Goal: Information Seeking & Learning: Learn about a topic

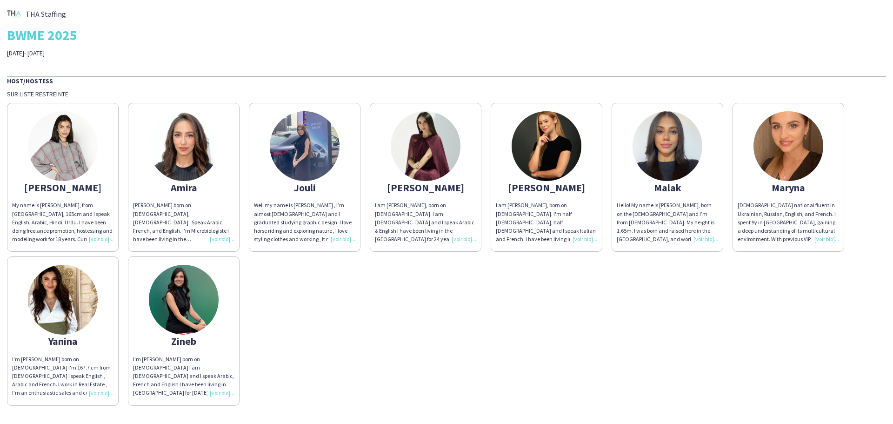
drag, startPoint x: 527, startPoint y: 155, endPoint x: 558, endPoint y: 378, distance: 224.4
click at [527, 155] on img at bounding box center [547, 146] width 70 height 70
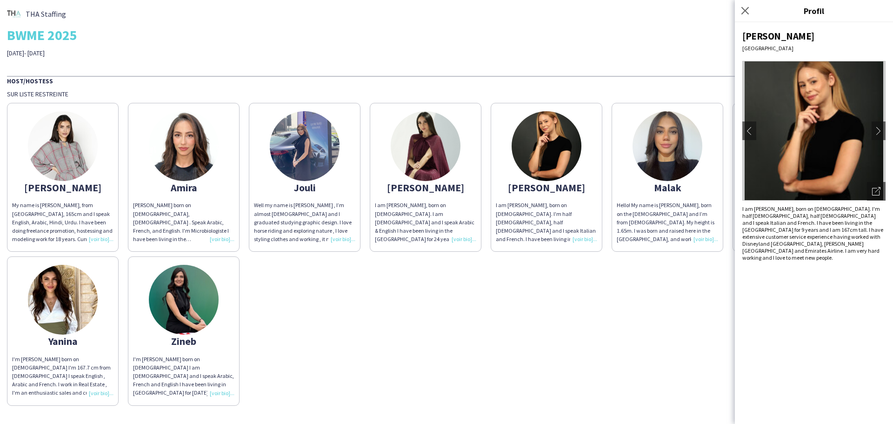
click at [844, 120] on img at bounding box center [813, 131] width 143 height 140
click at [879, 190] on icon "Ouvrir les photos pop-in" at bounding box center [876, 191] width 8 height 8
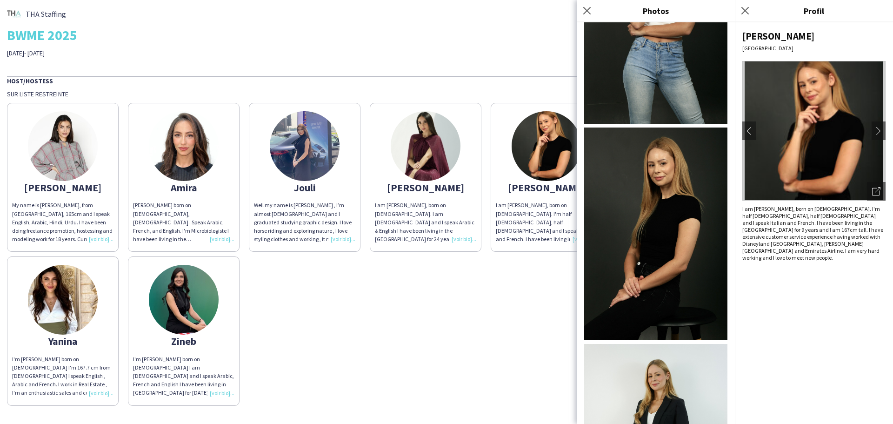
scroll to position [358, 0]
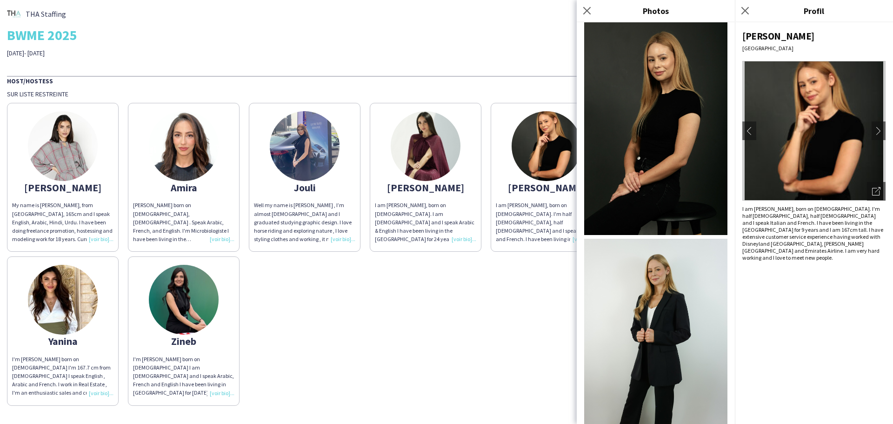
click at [517, 314] on div "[PERSON_NAME] My name is [PERSON_NAME], from [GEOGRAPHIC_DATA], 165cm and I spe…" at bounding box center [446, 251] width 879 height 307
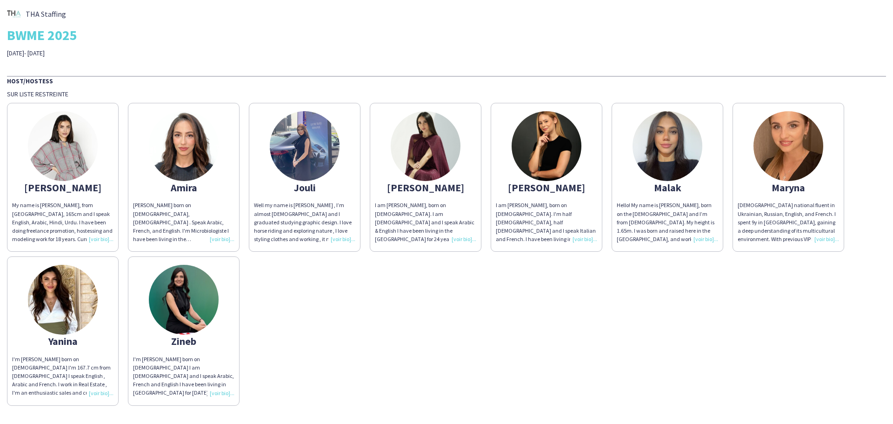
click at [682, 134] on img at bounding box center [667, 146] width 70 height 70
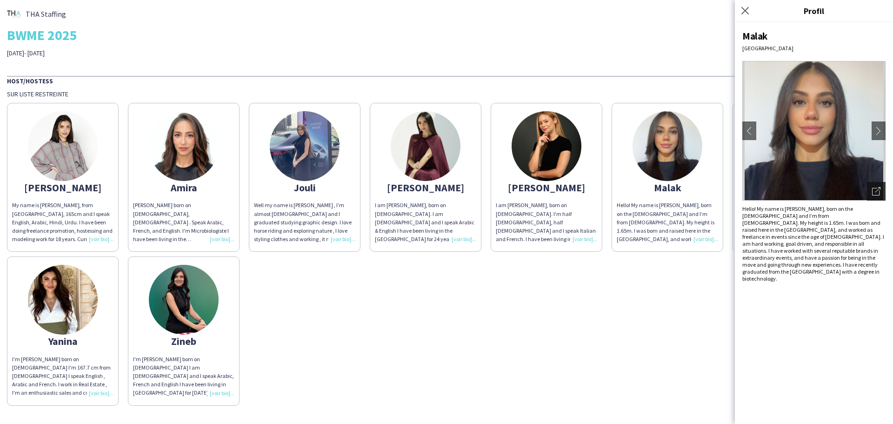
click at [876, 191] on icon "Ouvrir les photos pop-in" at bounding box center [876, 191] width 8 height 8
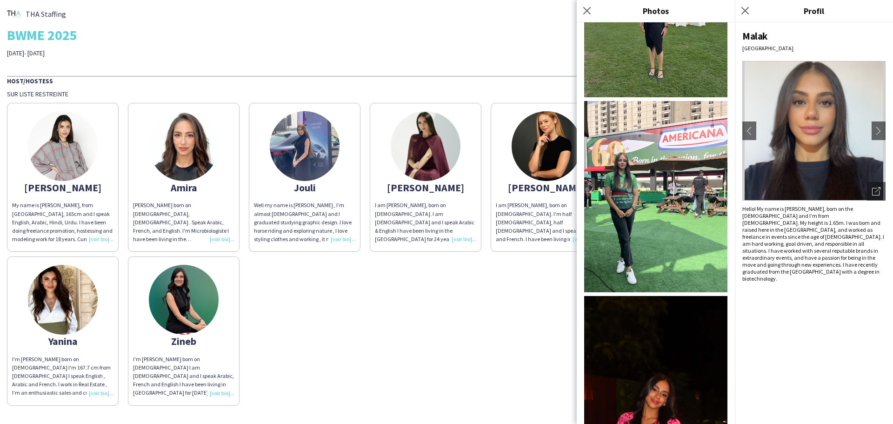
scroll to position [541, 0]
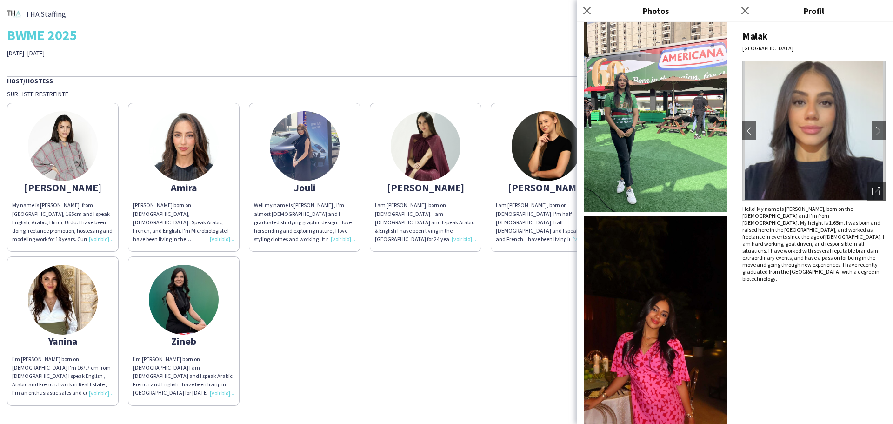
click at [538, 314] on div "[PERSON_NAME] My name is [PERSON_NAME], from [GEOGRAPHIC_DATA], 165cm and I spe…" at bounding box center [446, 251] width 879 height 307
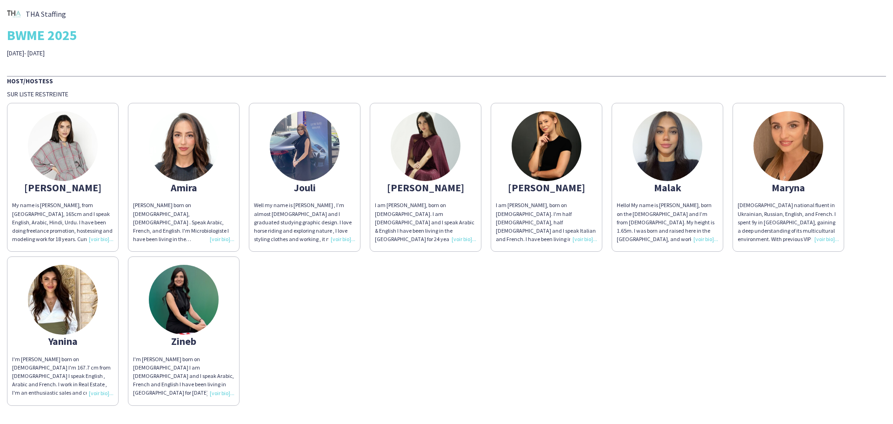
click at [767, 159] on img at bounding box center [788, 146] width 70 height 70
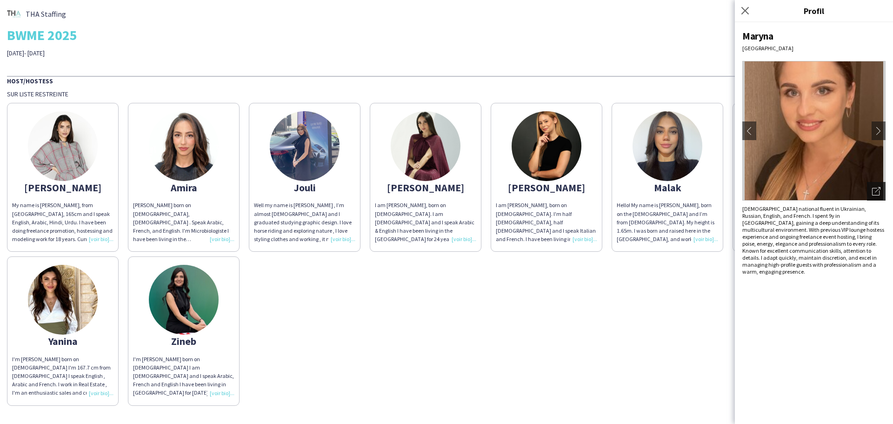
click at [878, 192] on icon "Ouvrir les photos pop-in" at bounding box center [876, 191] width 8 height 8
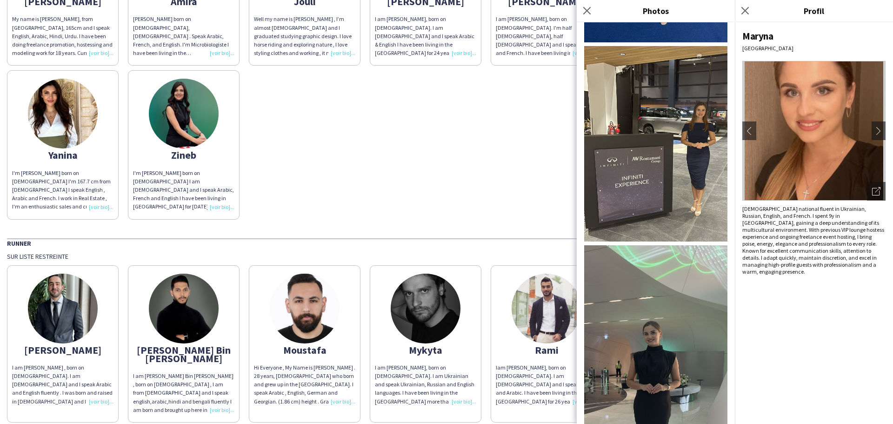
scroll to position [1356, 0]
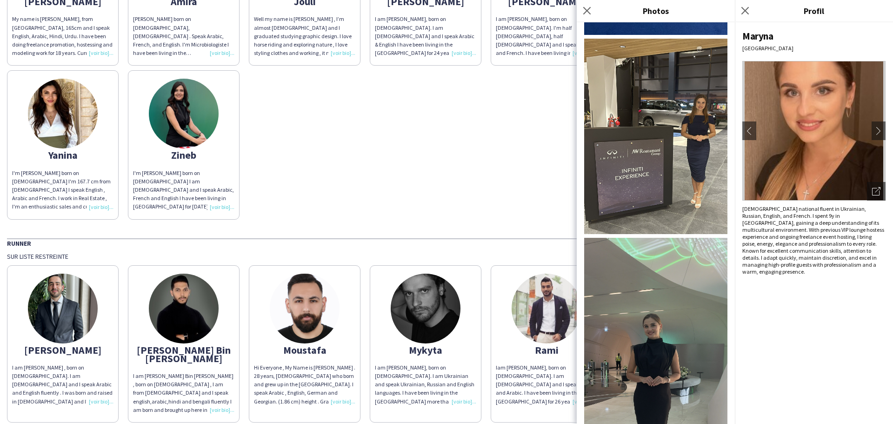
click at [350, 150] on div "[PERSON_NAME] My name is [PERSON_NAME], from [GEOGRAPHIC_DATA], 165cm and I spe…" at bounding box center [446, 65] width 879 height 307
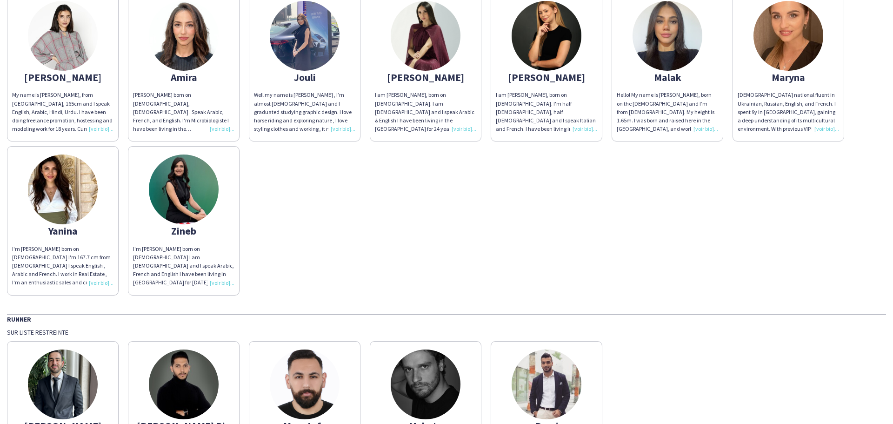
scroll to position [0, 0]
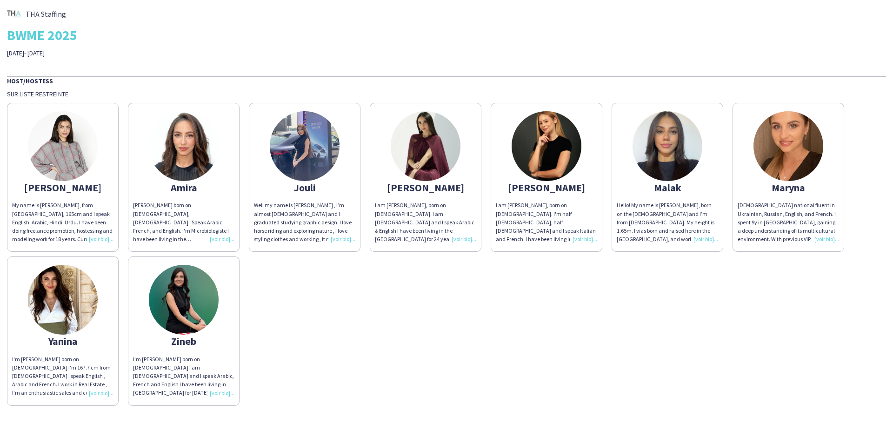
click at [169, 344] on div "Zineb" at bounding box center [183, 341] width 101 height 8
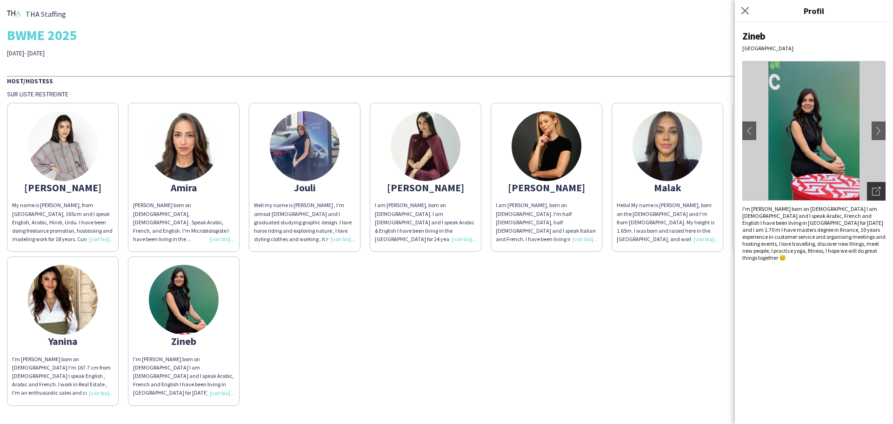
click at [871, 193] on div "Ouvrir les photos pop-in" at bounding box center [876, 191] width 19 height 19
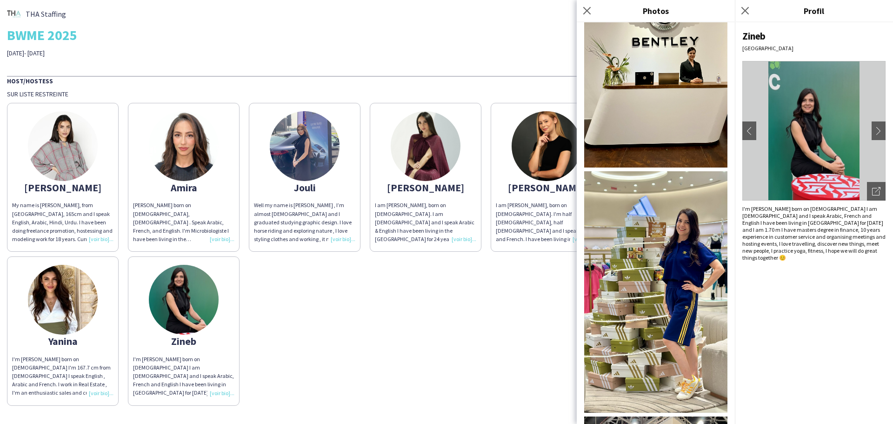
scroll to position [1721, 0]
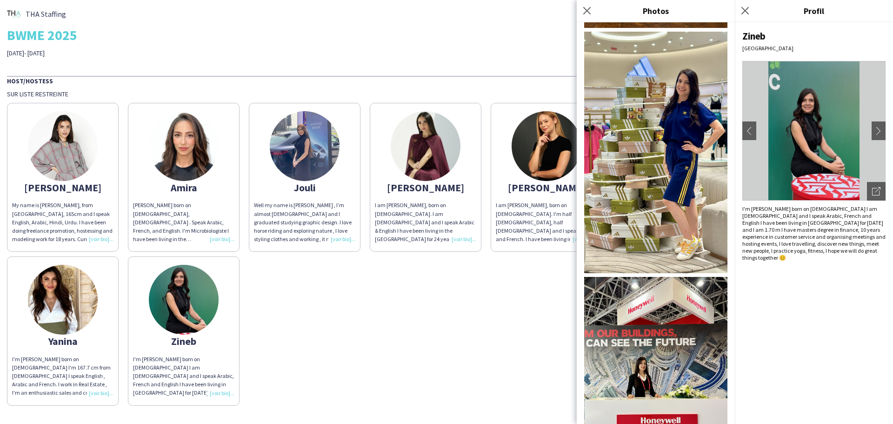
drag, startPoint x: 358, startPoint y: 318, endPoint x: 359, endPoint y: 313, distance: 5.4
click at [359, 315] on div "[PERSON_NAME] My name is [PERSON_NAME], from [GEOGRAPHIC_DATA], 165cm and I spe…" at bounding box center [446, 251] width 879 height 307
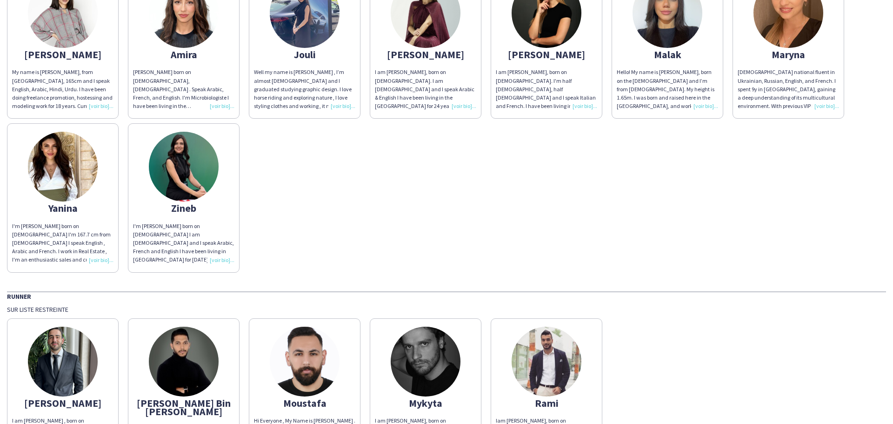
scroll to position [218, 0]
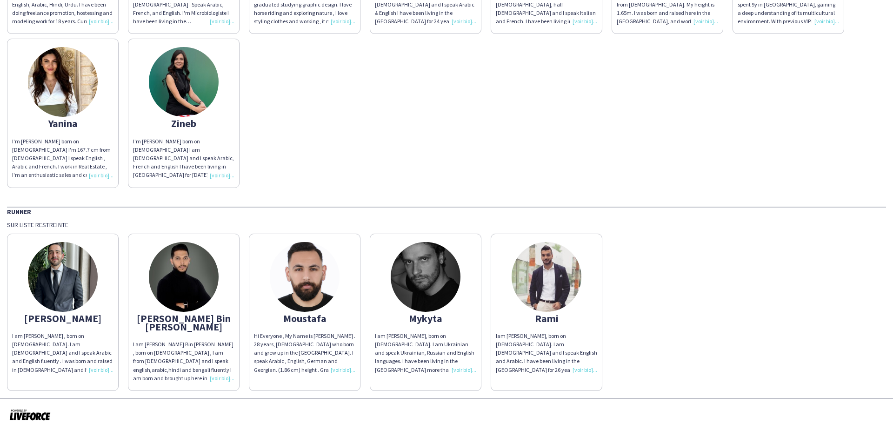
click at [443, 284] on img at bounding box center [426, 277] width 70 height 70
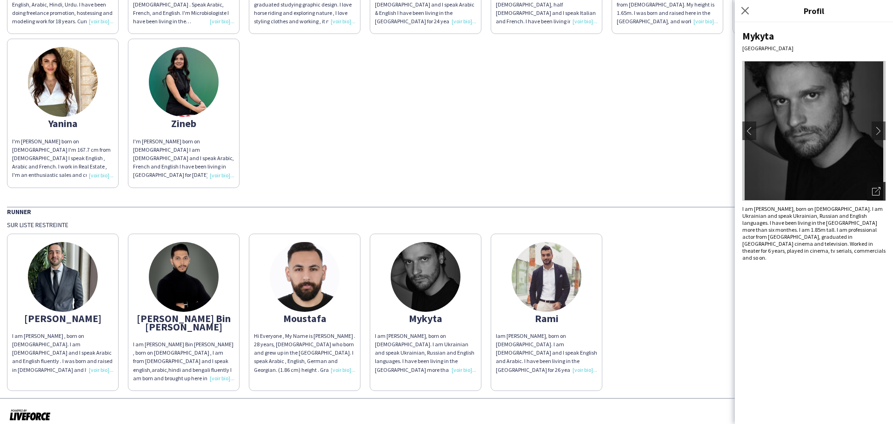
click at [880, 193] on icon "Ouvrir les photos pop-in" at bounding box center [876, 191] width 8 height 8
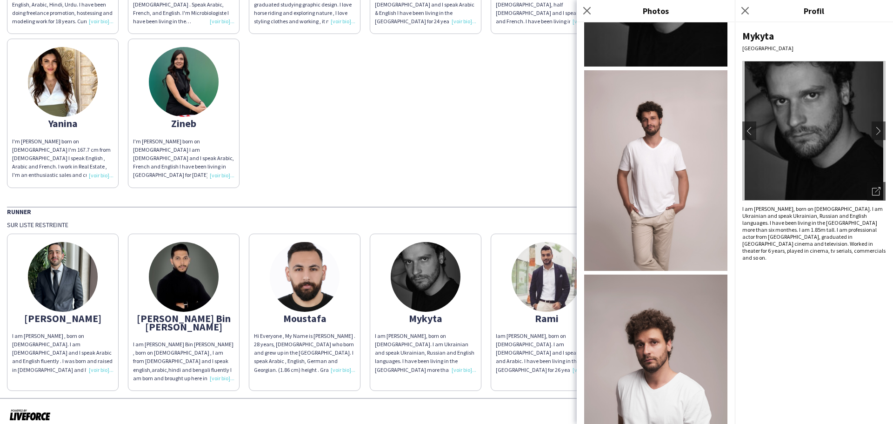
scroll to position [279, 0]
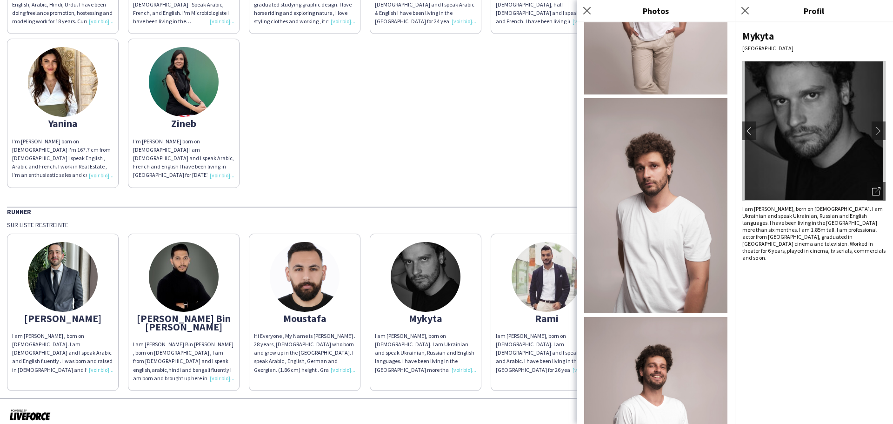
click at [301, 398] on div at bounding box center [446, 415] width 893 height 34
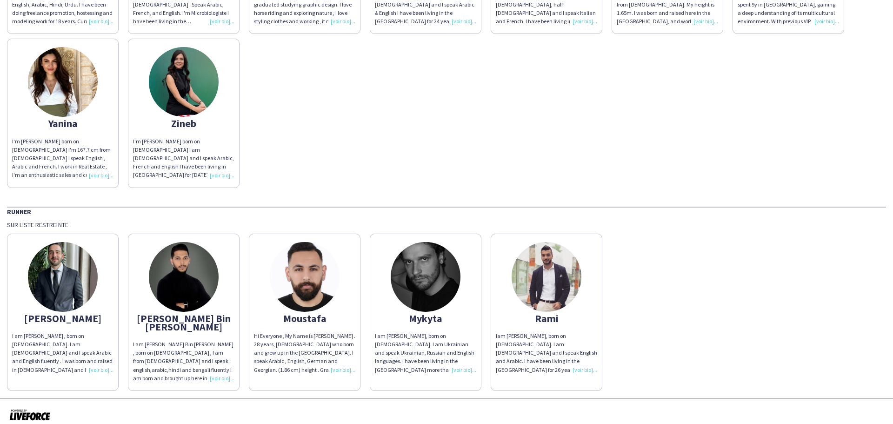
click at [69, 275] on img at bounding box center [63, 277] width 70 height 70
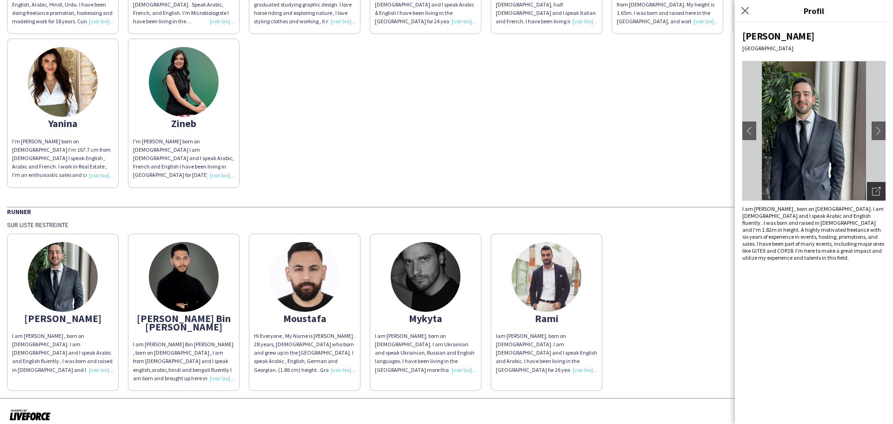
click at [877, 194] on icon "Ouvrir les photos pop-in" at bounding box center [876, 191] width 8 height 8
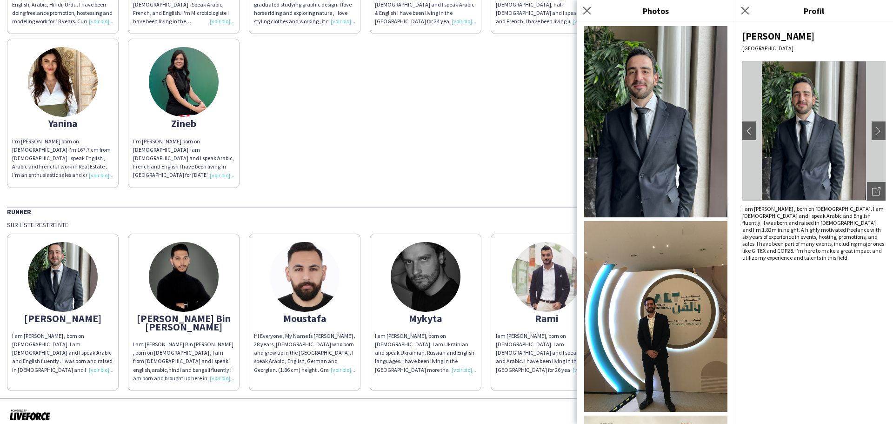
click at [428, 273] on img at bounding box center [426, 277] width 70 height 70
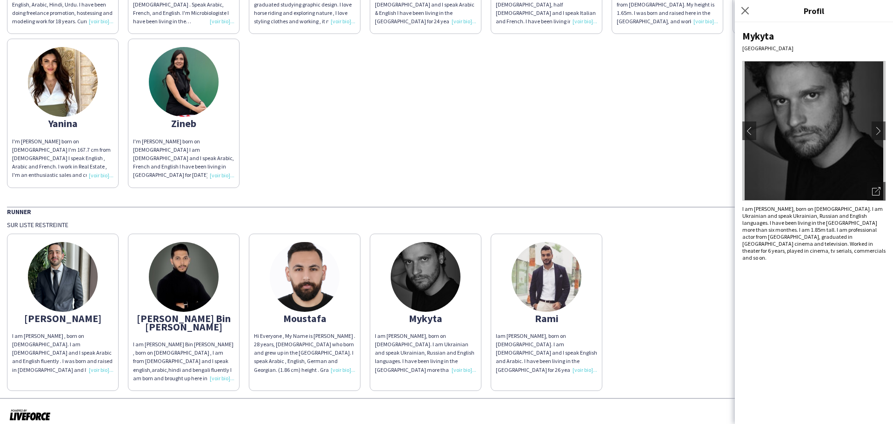
click at [83, 266] on img at bounding box center [63, 277] width 70 height 70
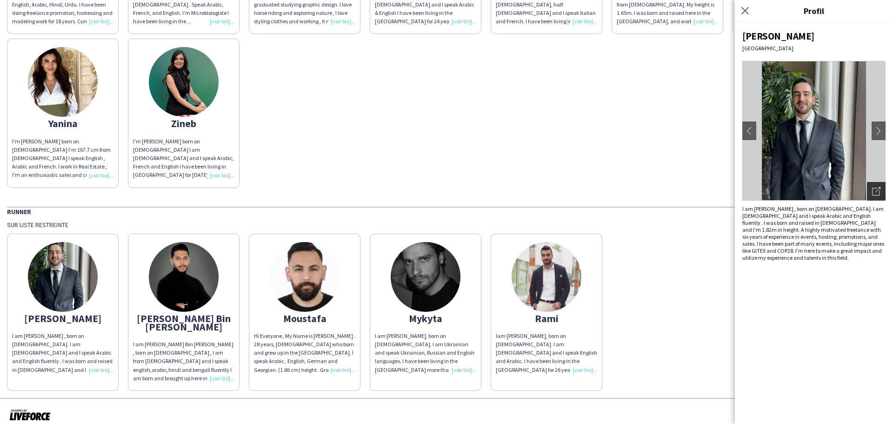
click at [881, 198] on div "Ouvrir les photos pop-in" at bounding box center [876, 191] width 19 height 19
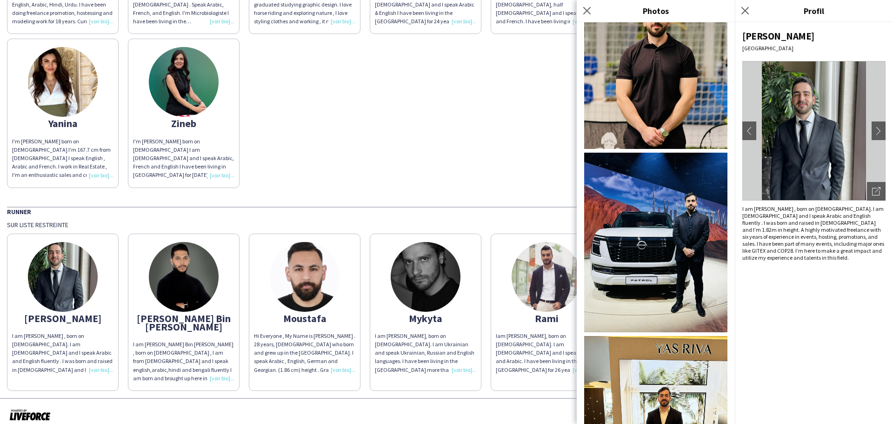
scroll to position [1442, 0]
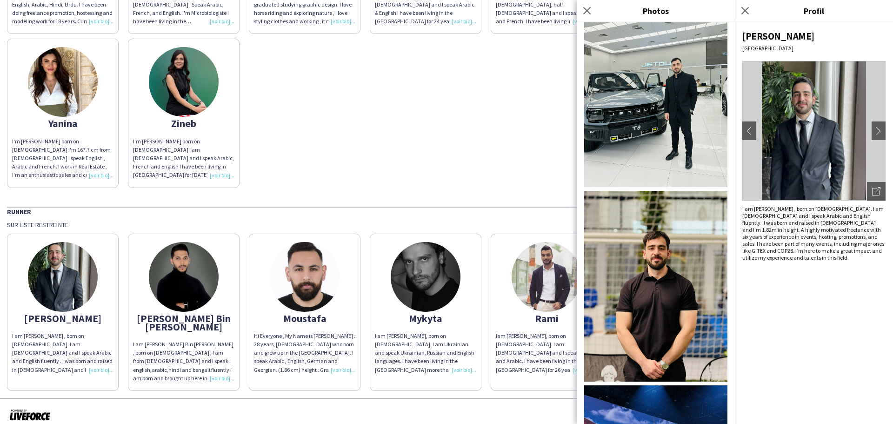
click at [183, 261] on img at bounding box center [184, 277] width 70 height 70
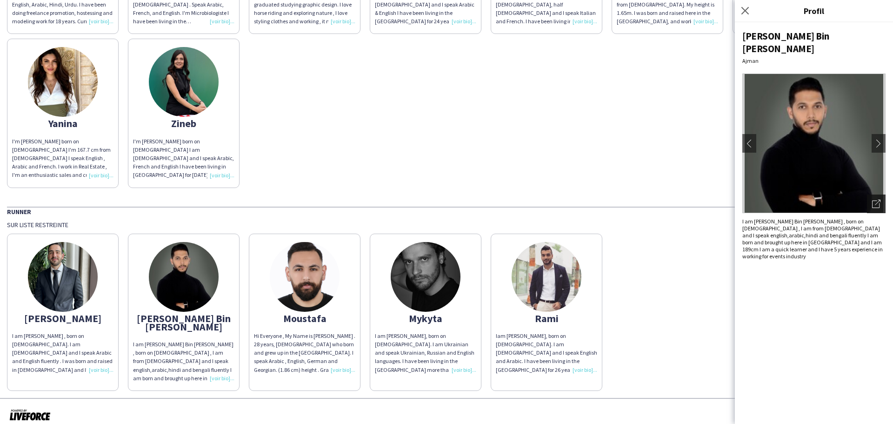
click at [876, 194] on div "Ouvrir les photos pop-in" at bounding box center [876, 203] width 19 height 19
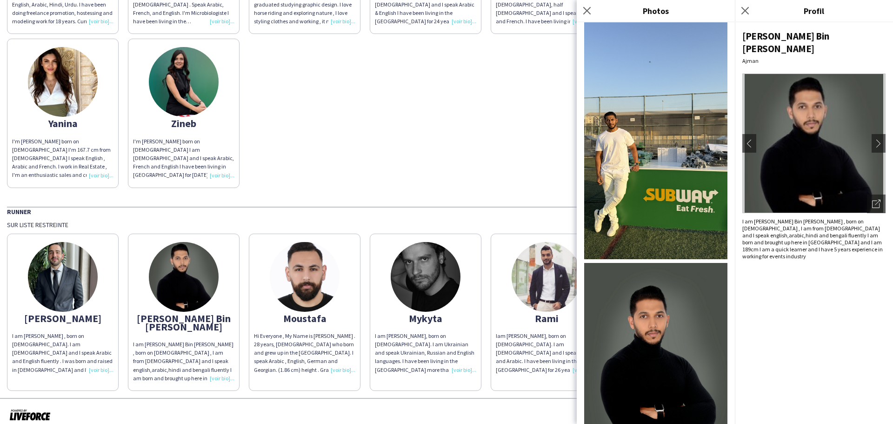
scroll to position [168, 0]
click at [609, 77] on img at bounding box center [655, 132] width 143 height 255
click at [430, 152] on div "[PERSON_NAME] My name is [PERSON_NAME], from [GEOGRAPHIC_DATA], 165cm and I spe…" at bounding box center [446, 33] width 879 height 307
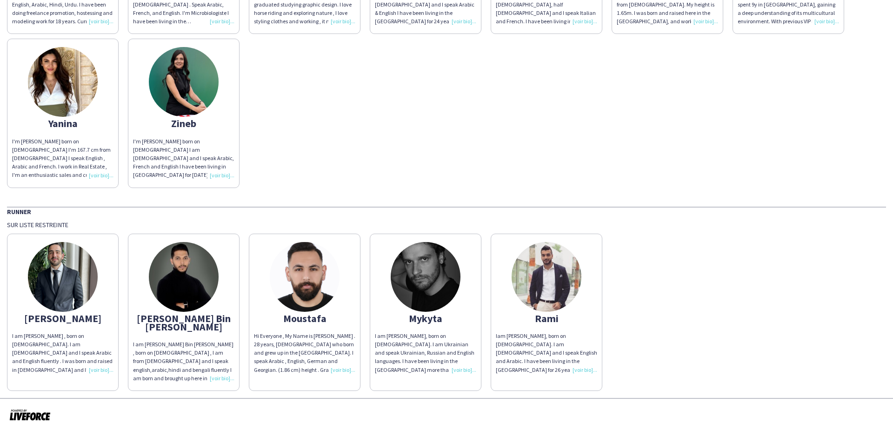
click at [300, 264] on img at bounding box center [305, 277] width 70 height 70
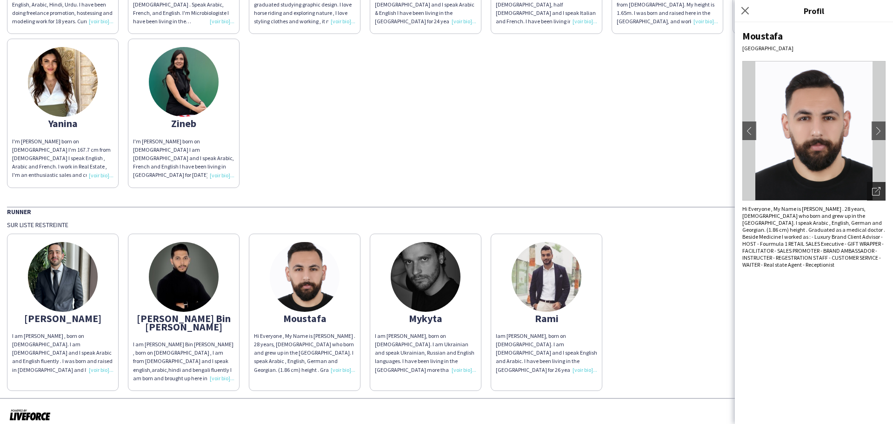
click at [874, 189] on icon "Ouvrir les photos pop-in" at bounding box center [876, 191] width 8 height 8
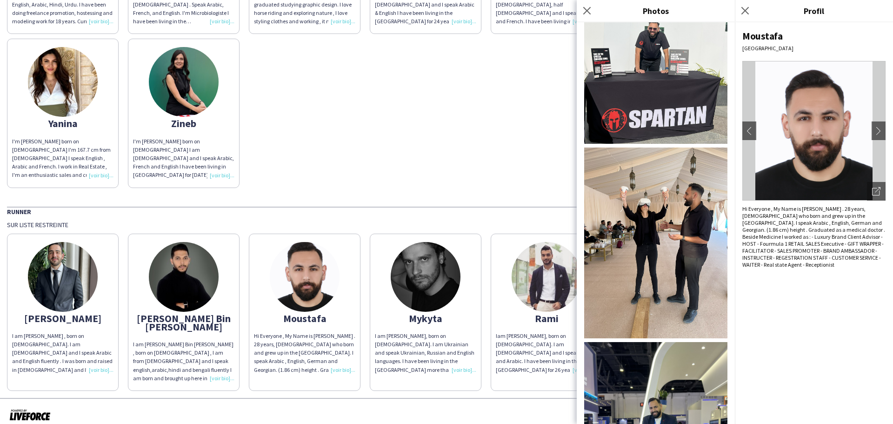
scroll to position [1605, 0]
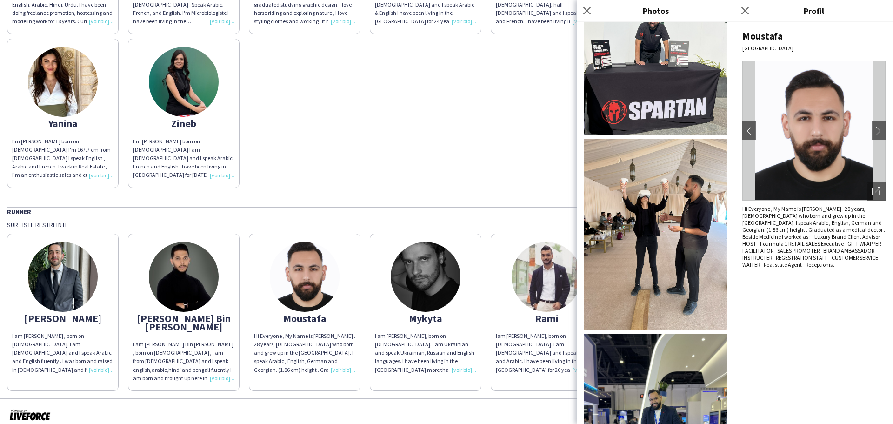
click at [509, 284] on app-share-pages-crew-card "Rami I am [PERSON_NAME], born on [DEMOGRAPHIC_DATA]. I am [DEMOGRAPHIC_DATA] an…" at bounding box center [547, 311] width 112 height 157
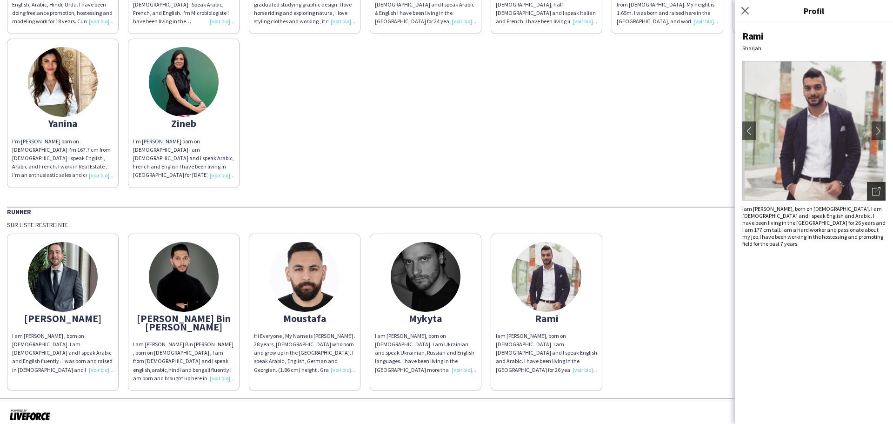
click at [877, 193] on icon "Ouvrir les photos pop-in" at bounding box center [876, 191] width 8 height 8
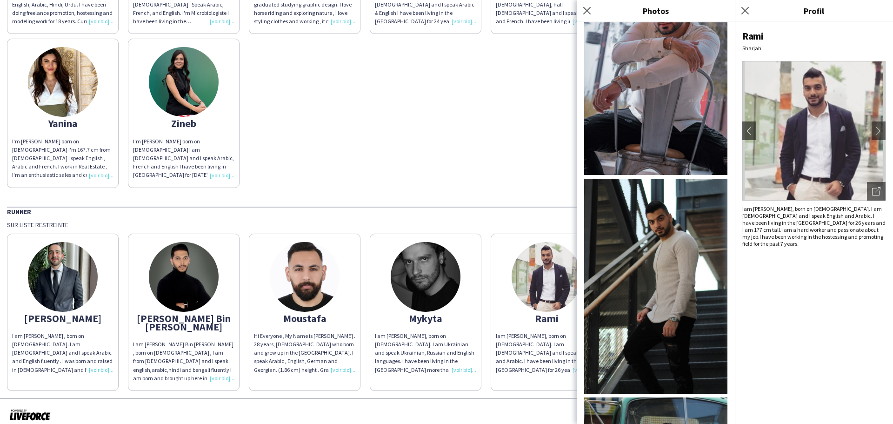
scroll to position [363, 0]
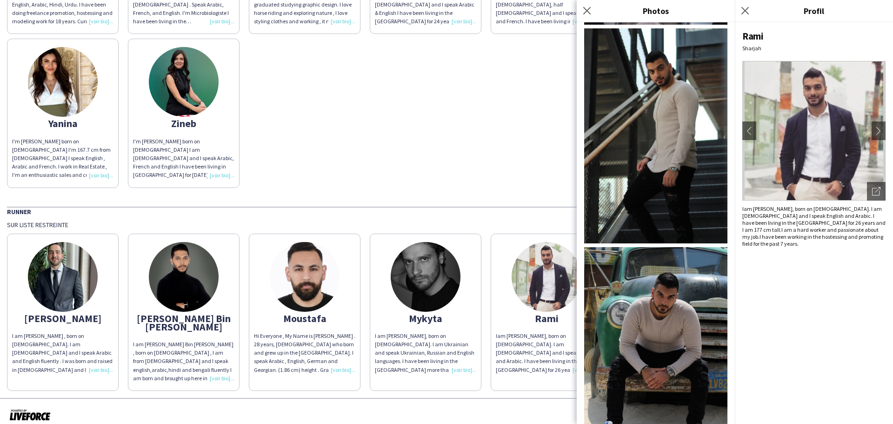
click at [54, 273] on img at bounding box center [63, 277] width 70 height 70
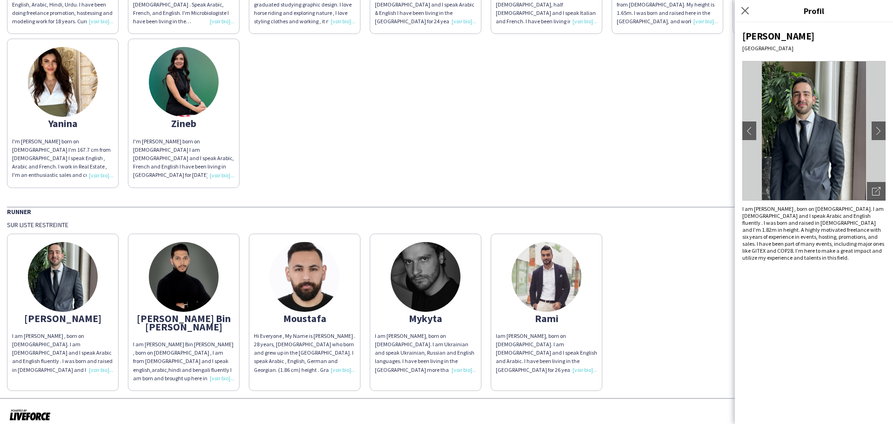
click at [66, 273] on img at bounding box center [63, 277] width 70 height 70
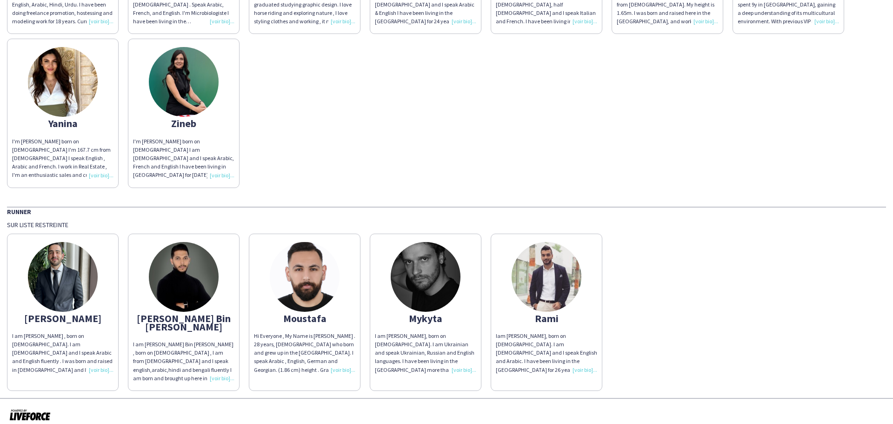
click at [71, 274] on img at bounding box center [63, 277] width 70 height 70
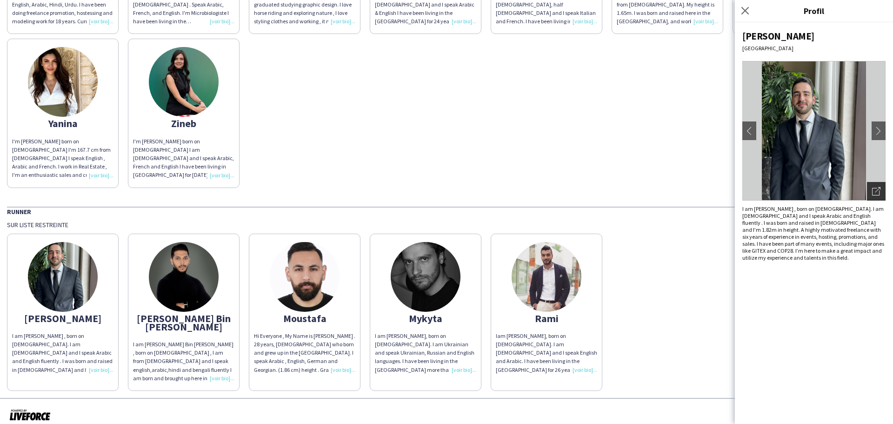
drag, startPoint x: 877, startPoint y: 189, endPoint x: 871, endPoint y: 188, distance: 6.2
click at [876, 189] on icon "Ouvrir les photos pop-in" at bounding box center [876, 191] width 8 height 8
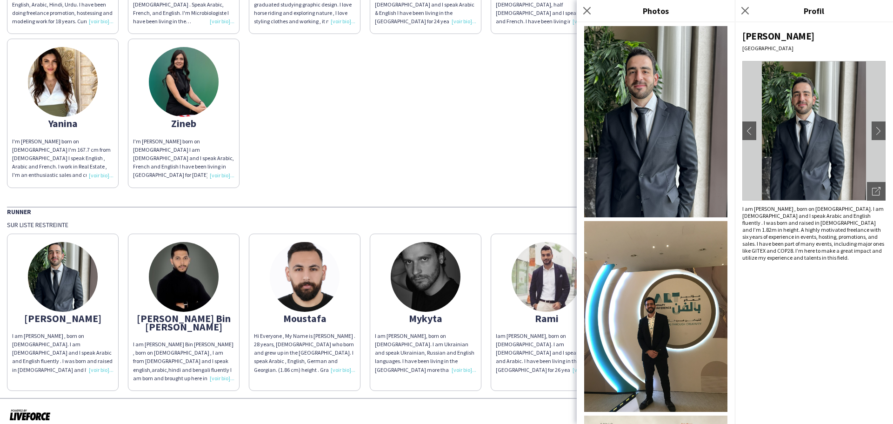
click at [296, 177] on div "[PERSON_NAME] My name is [PERSON_NAME], from [GEOGRAPHIC_DATA], 165cm and I spe…" at bounding box center [446, 33] width 879 height 307
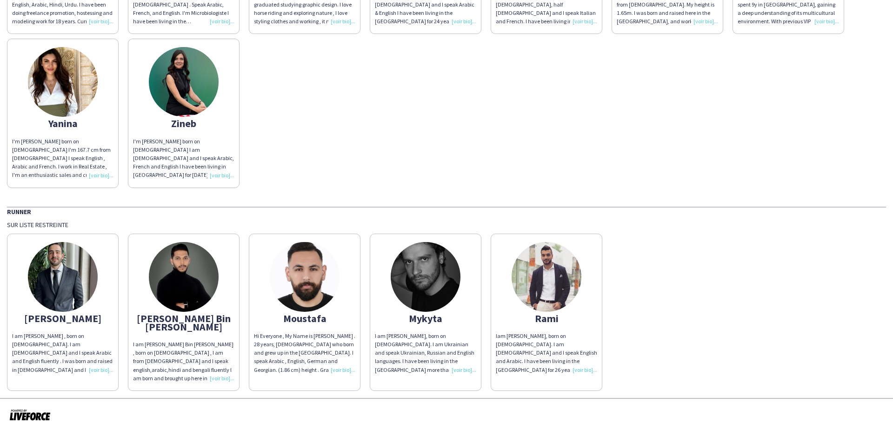
click at [296, 177] on div "[PERSON_NAME] My name is [PERSON_NAME], from [GEOGRAPHIC_DATA], 165cm and I spe…" at bounding box center [446, 33] width 879 height 307
